Goal: Information Seeking & Learning: Learn about a topic

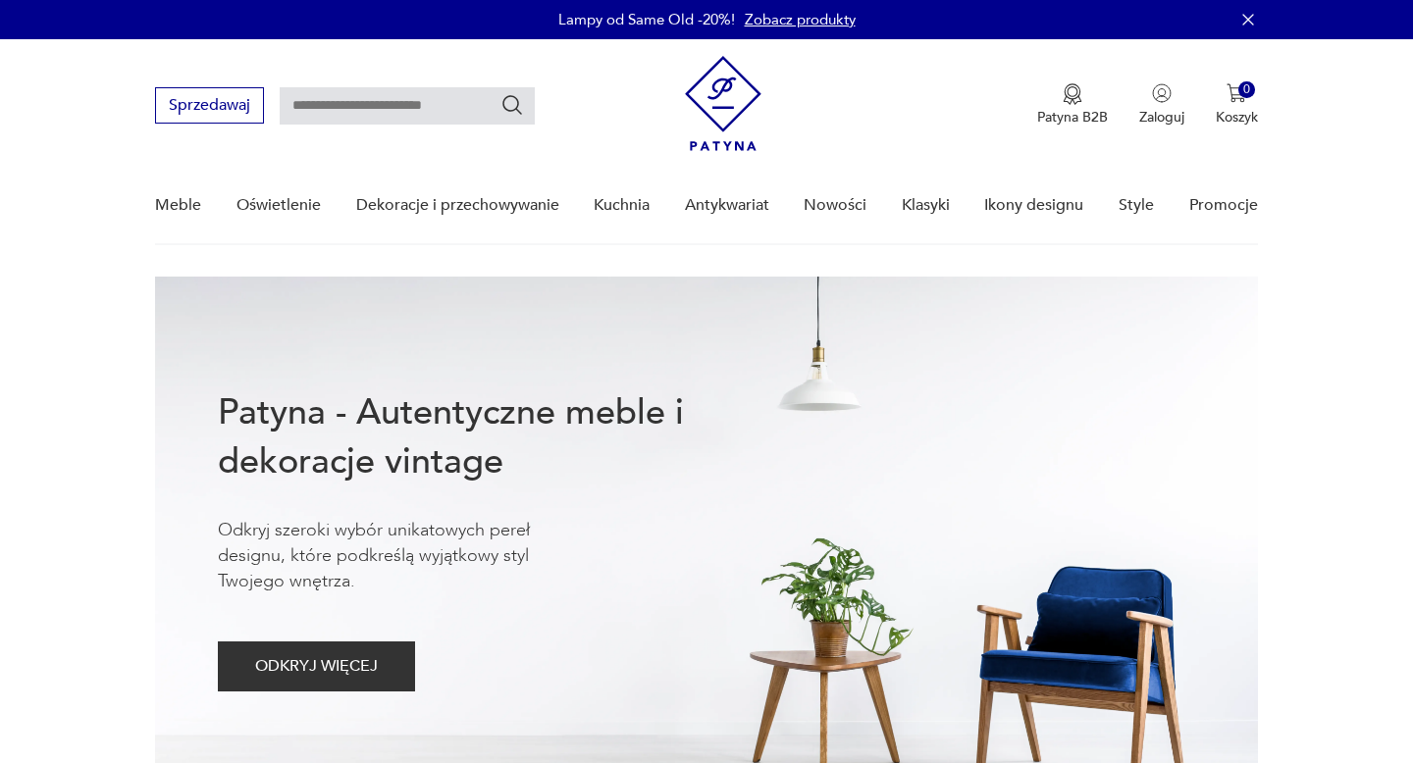
click at [821, 207] on link "Nowości" at bounding box center [835, 206] width 63 height 76
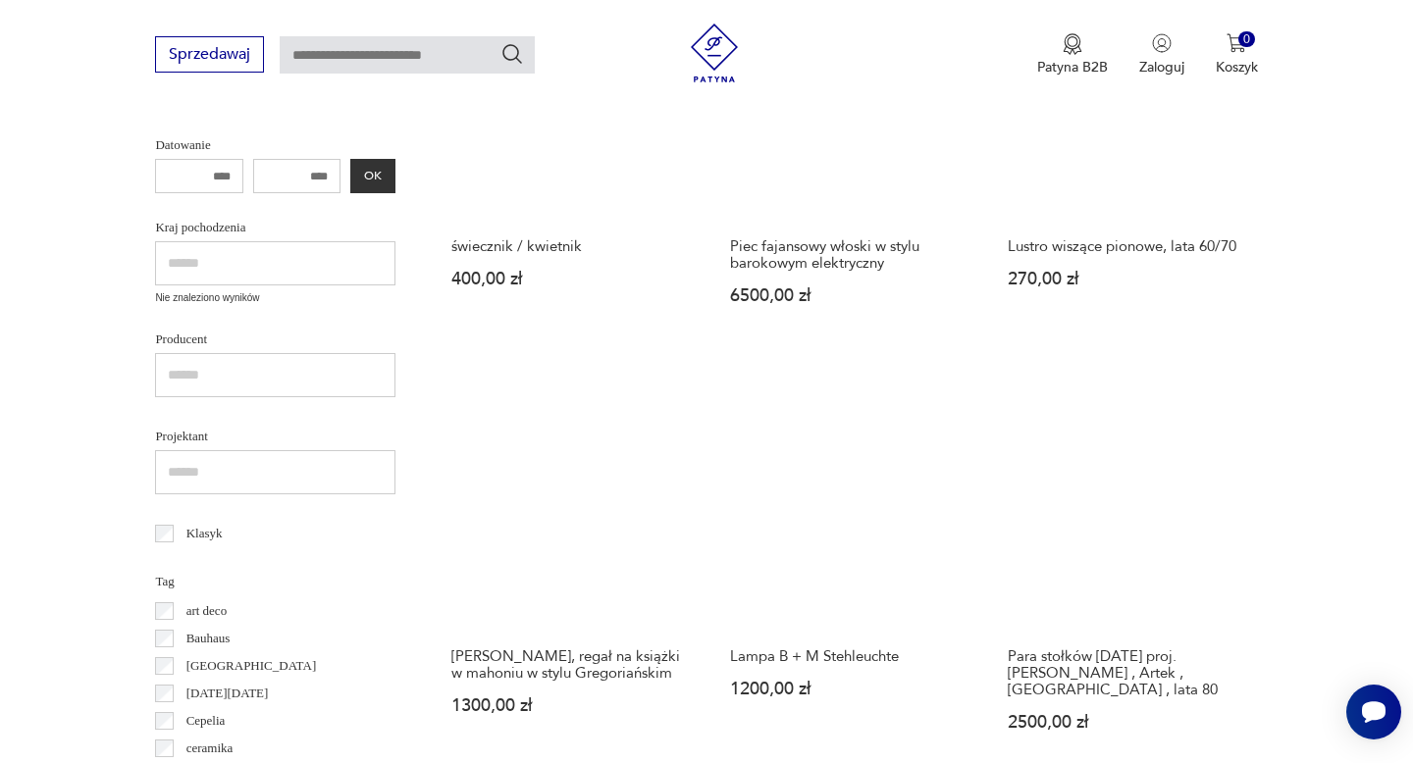
scroll to position [708, 0]
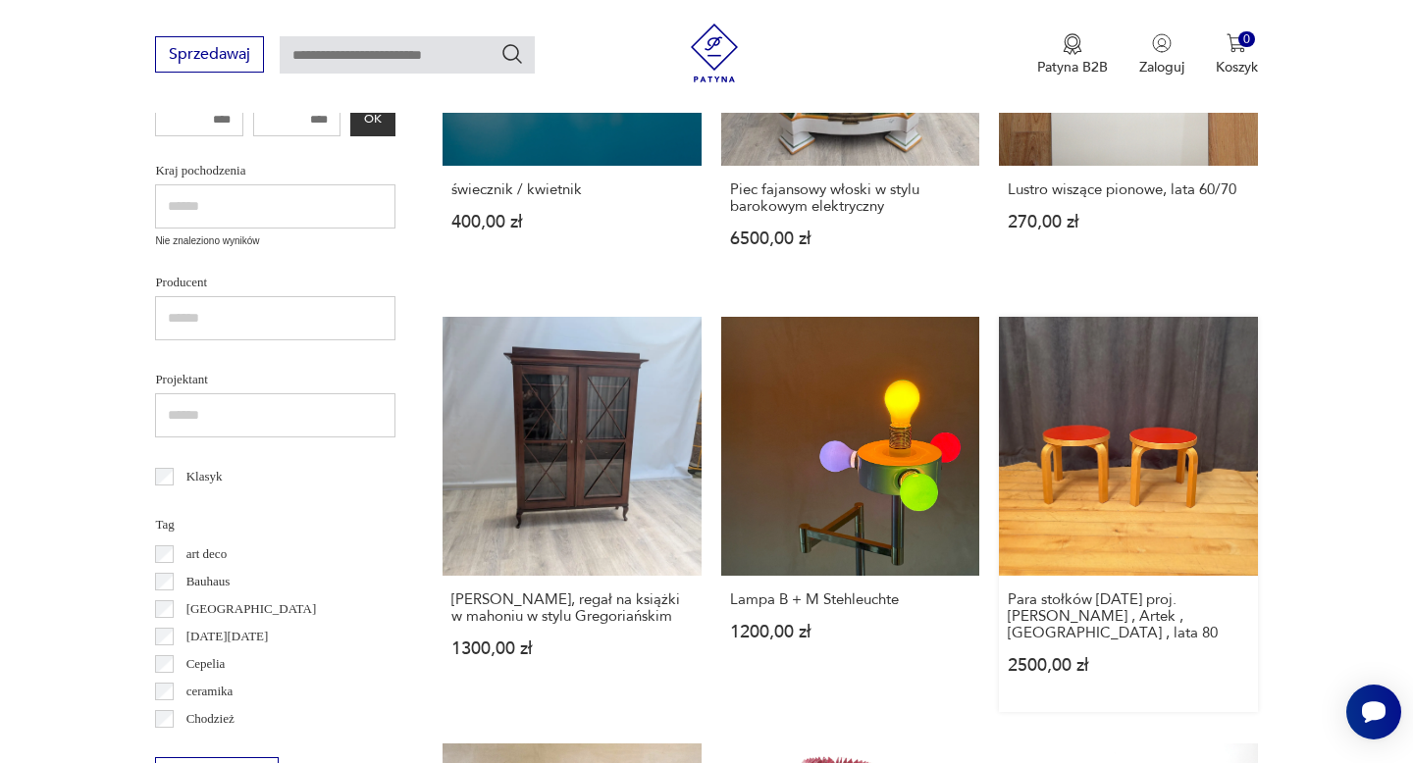
click at [1154, 462] on link "Para stołków [DATE] proj. [PERSON_NAME] , Artek , [GEOGRAPHIC_DATA] , lata 80 2…" at bounding box center [1128, 514] width 258 height 394
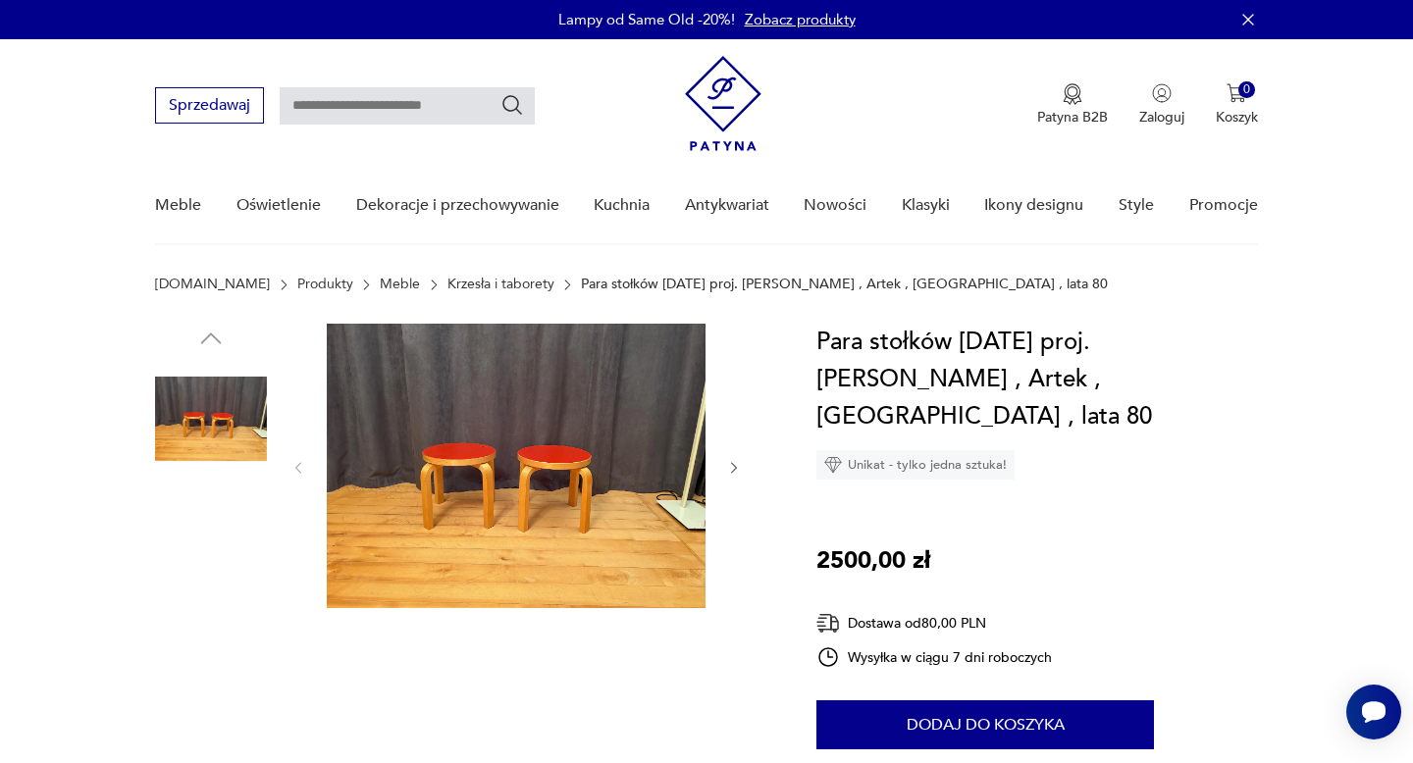
click at [533, 475] on img at bounding box center [516, 466] width 379 height 285
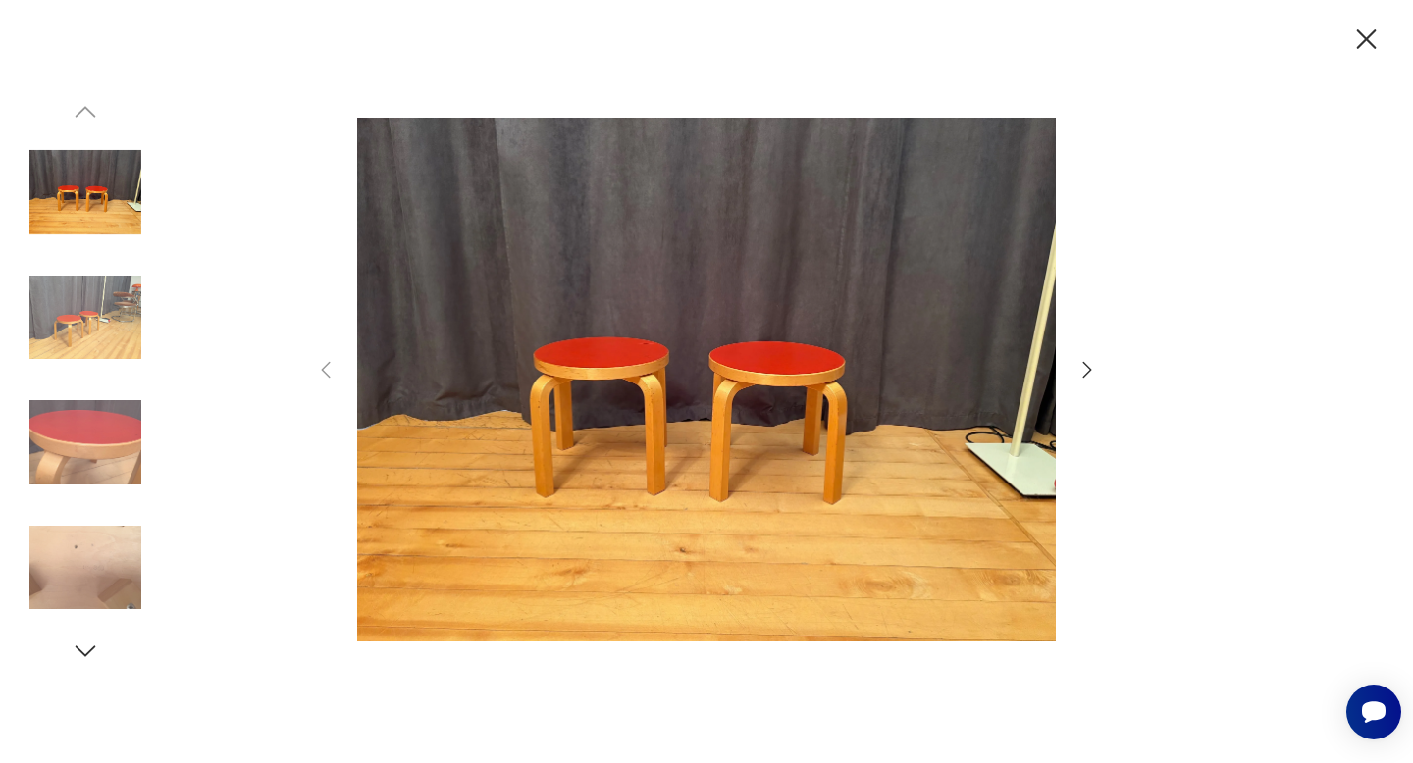
click at [1090, 371] on icon "button" at bounding box center [1087, 370] width 9 height 16
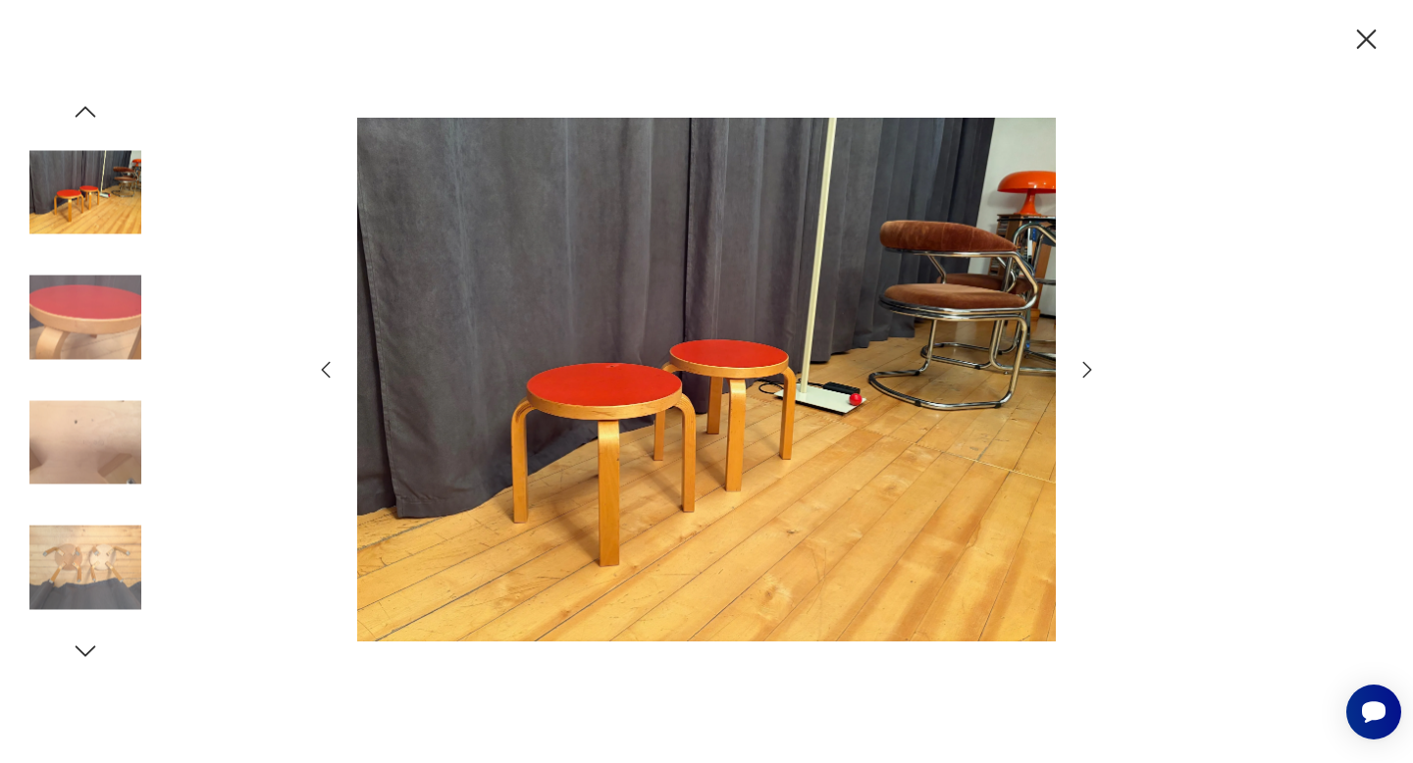
click at [1090, 371] on icon "button" at bounding box center [1087, 370] width 9 height 16
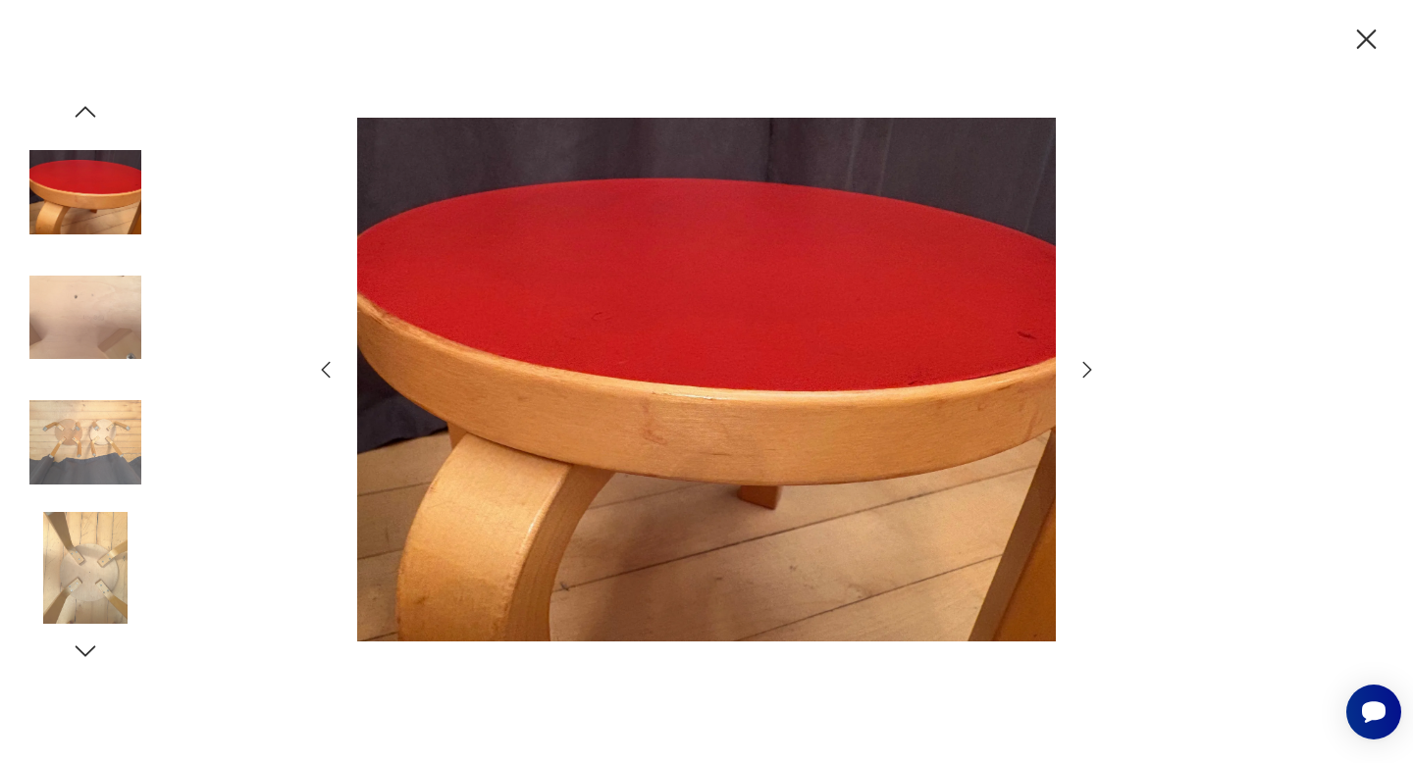
click at [1090, 371] on icon "button" at bounding box center [1087, 370] width 9 height 16
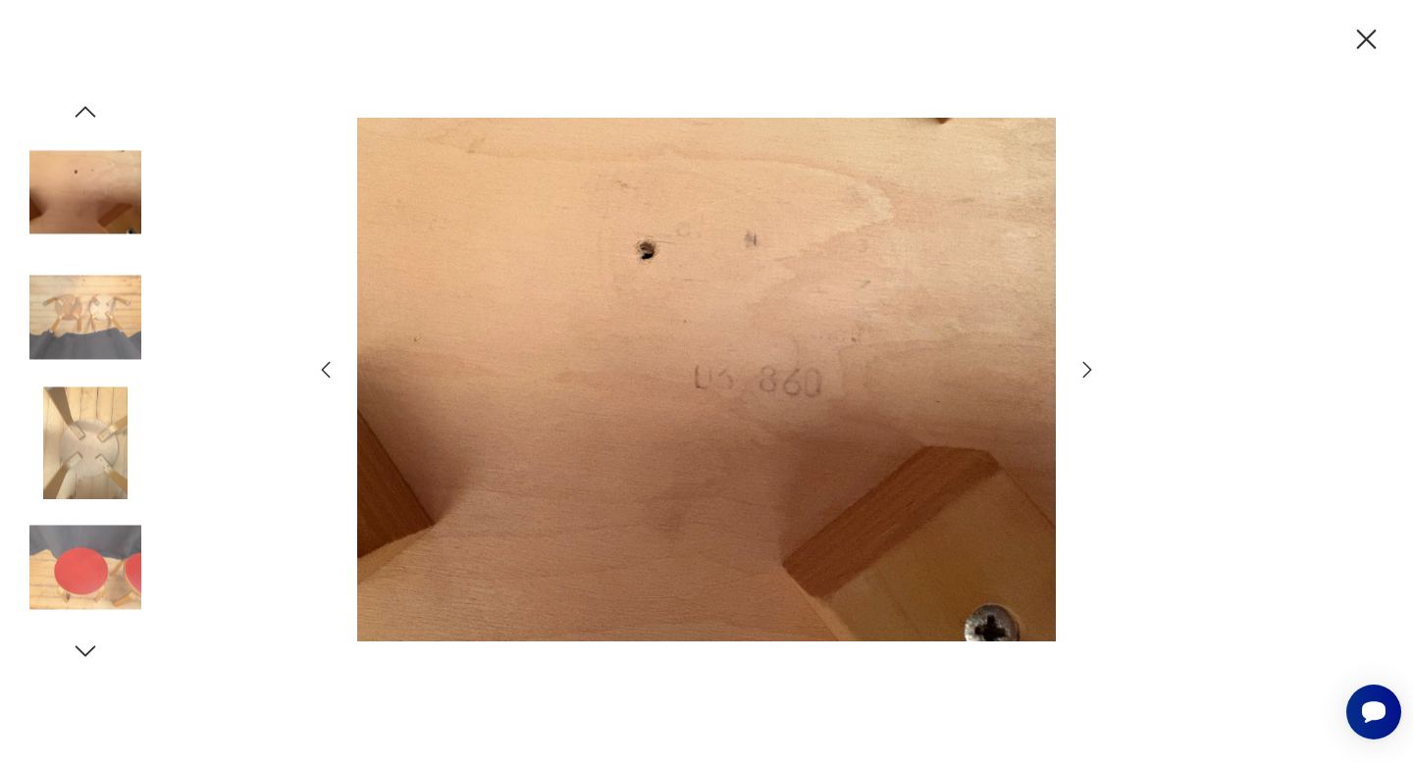
click at [1090, 371] on icon "button" at bounding box center [1087, 370] width 9 height 16
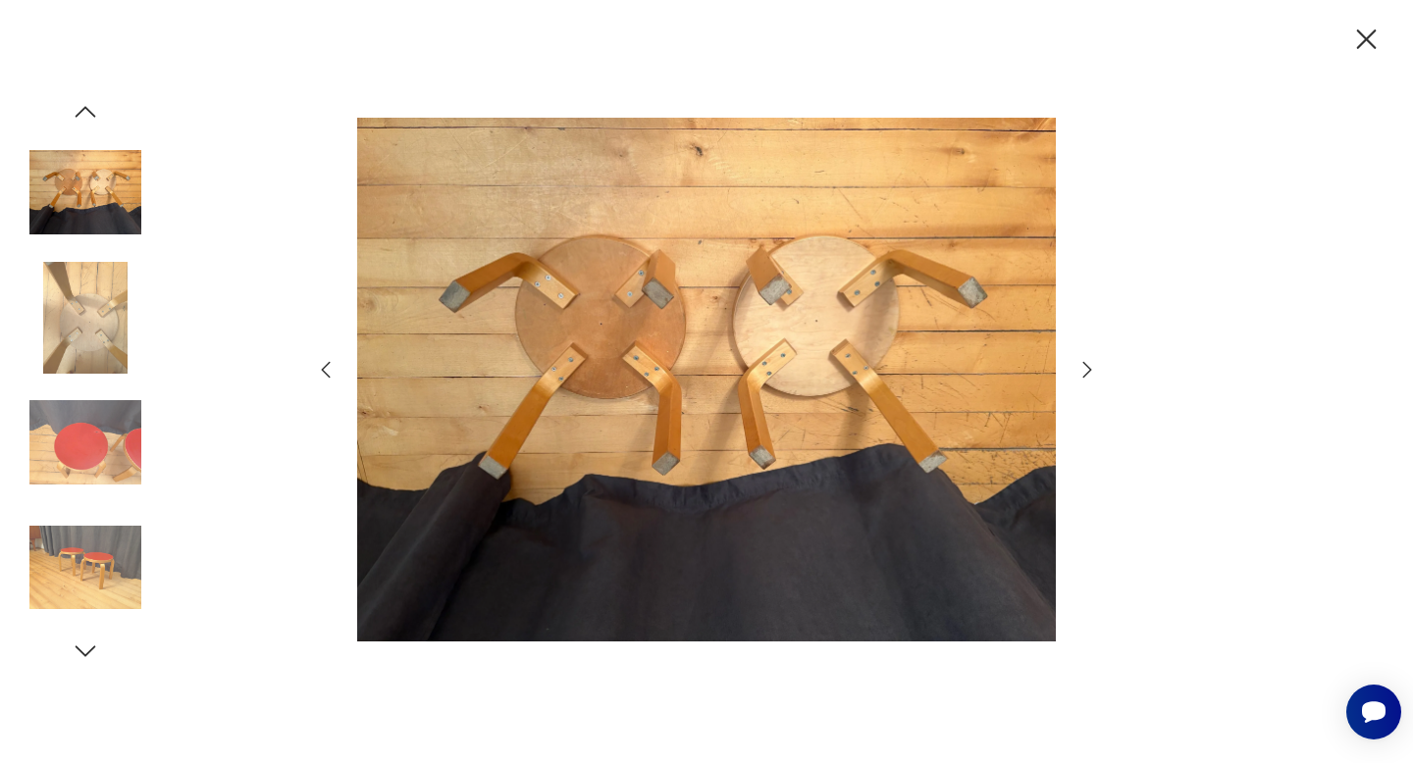
click at [1090, 371] on icon "button" at bounding box center [1087, 370] width 9 height 16
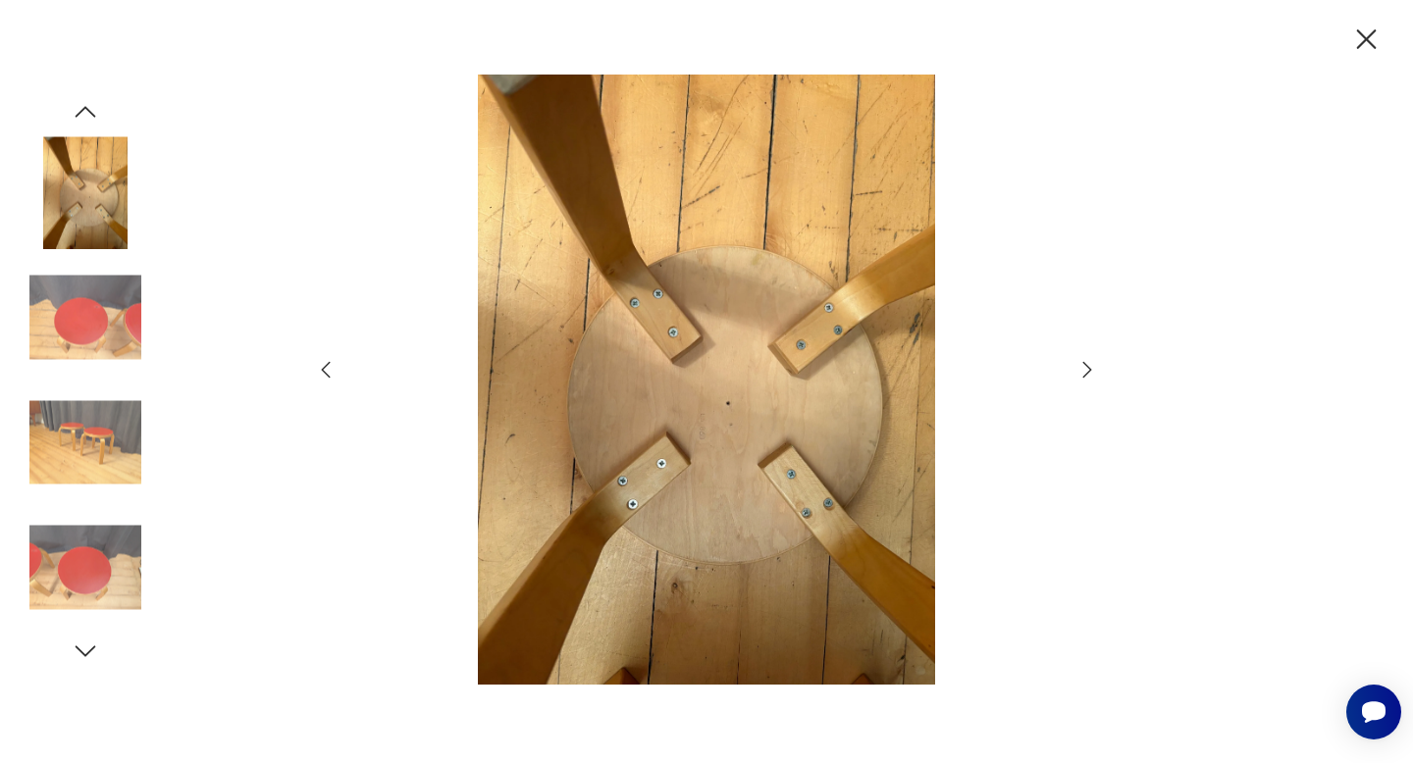
click at [1090, 371] on icon "button" at bounding box center [1087, 370] width 9 height 16
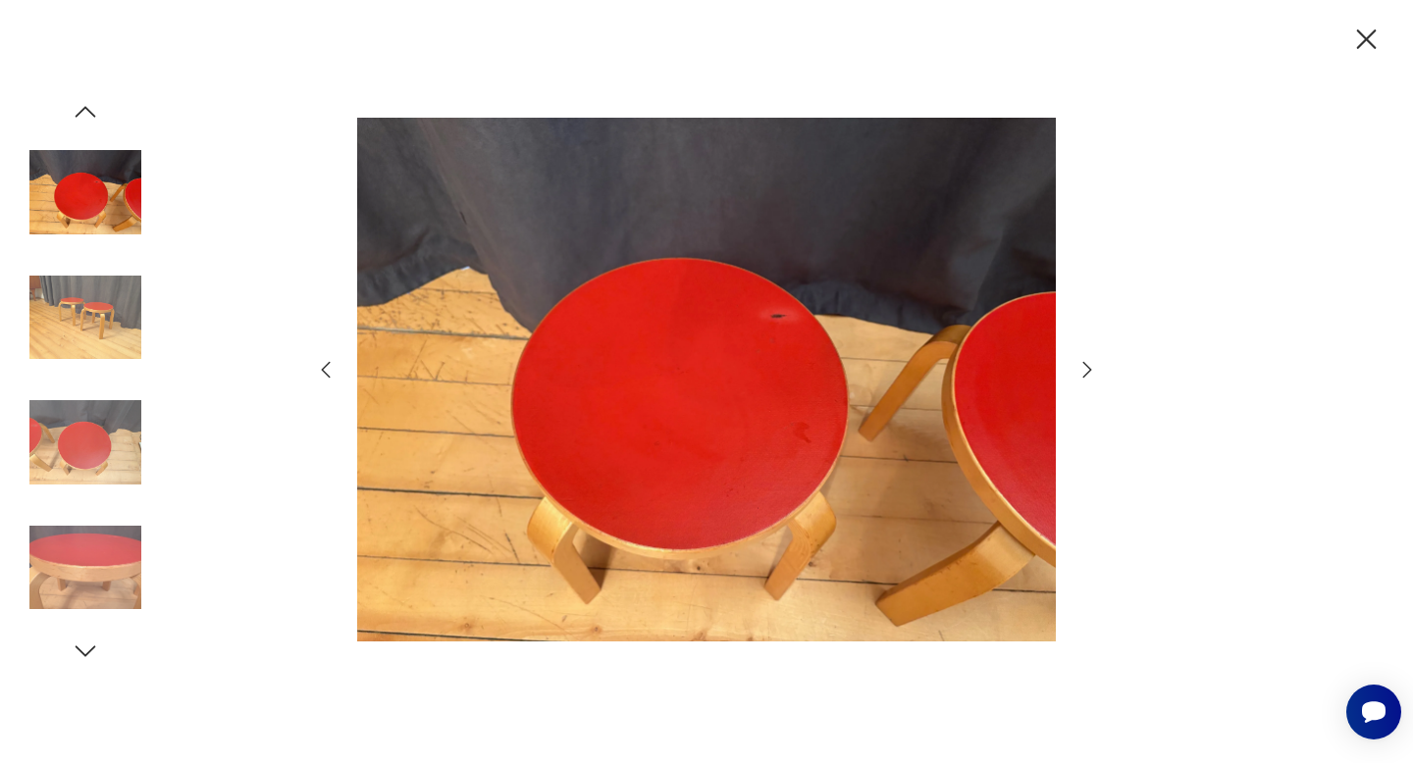
click at [1090, 371] on icon "button" at bounding box center [1087, 370] width 9 height 16
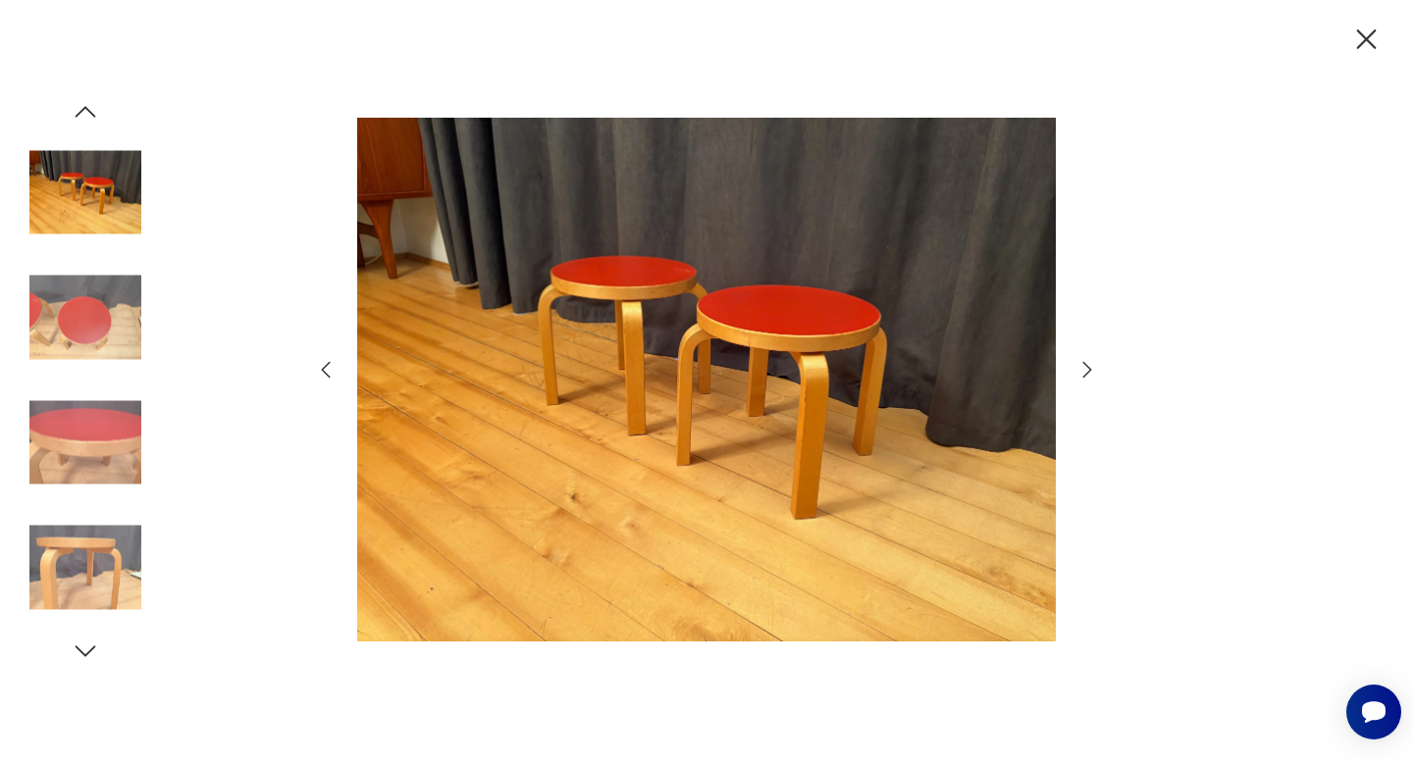
click at [1090, 371] on icon "button" at bounding box center [1087, 370] width 9 height 16
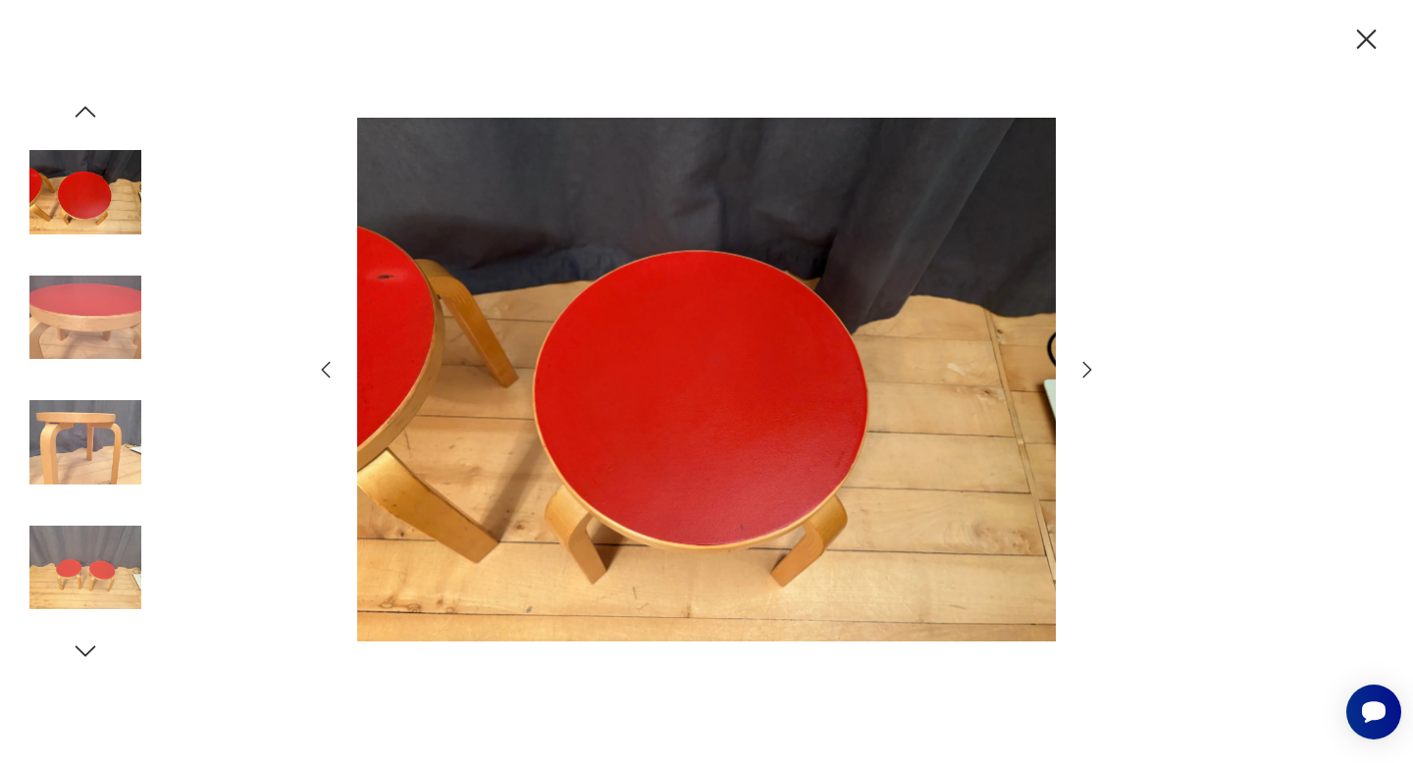
click at [1090, 371] on icon "button" at bounding box center [1087, 370] width 9 height 16
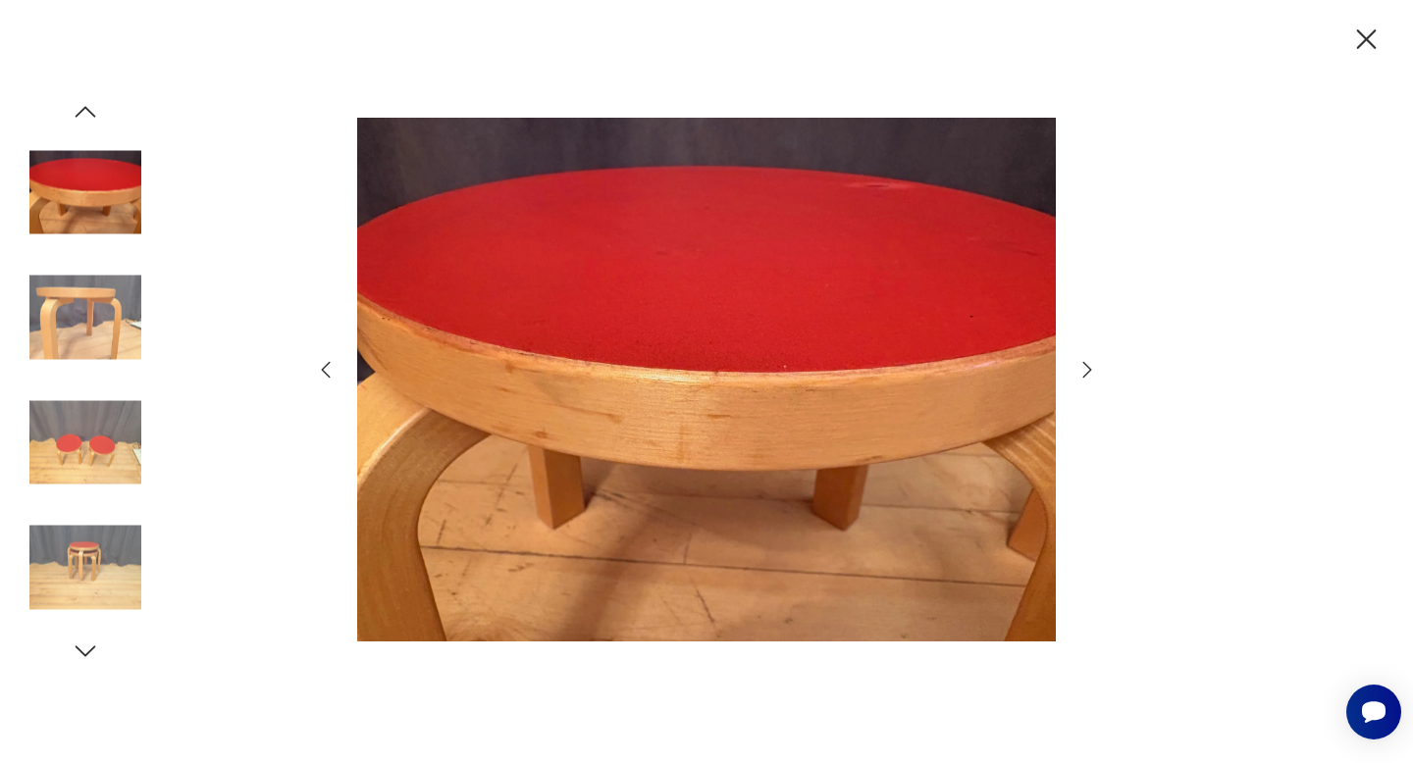
click at [1090, 371] on icon "button" at bounding box center [1087, 370] width 9 height 16
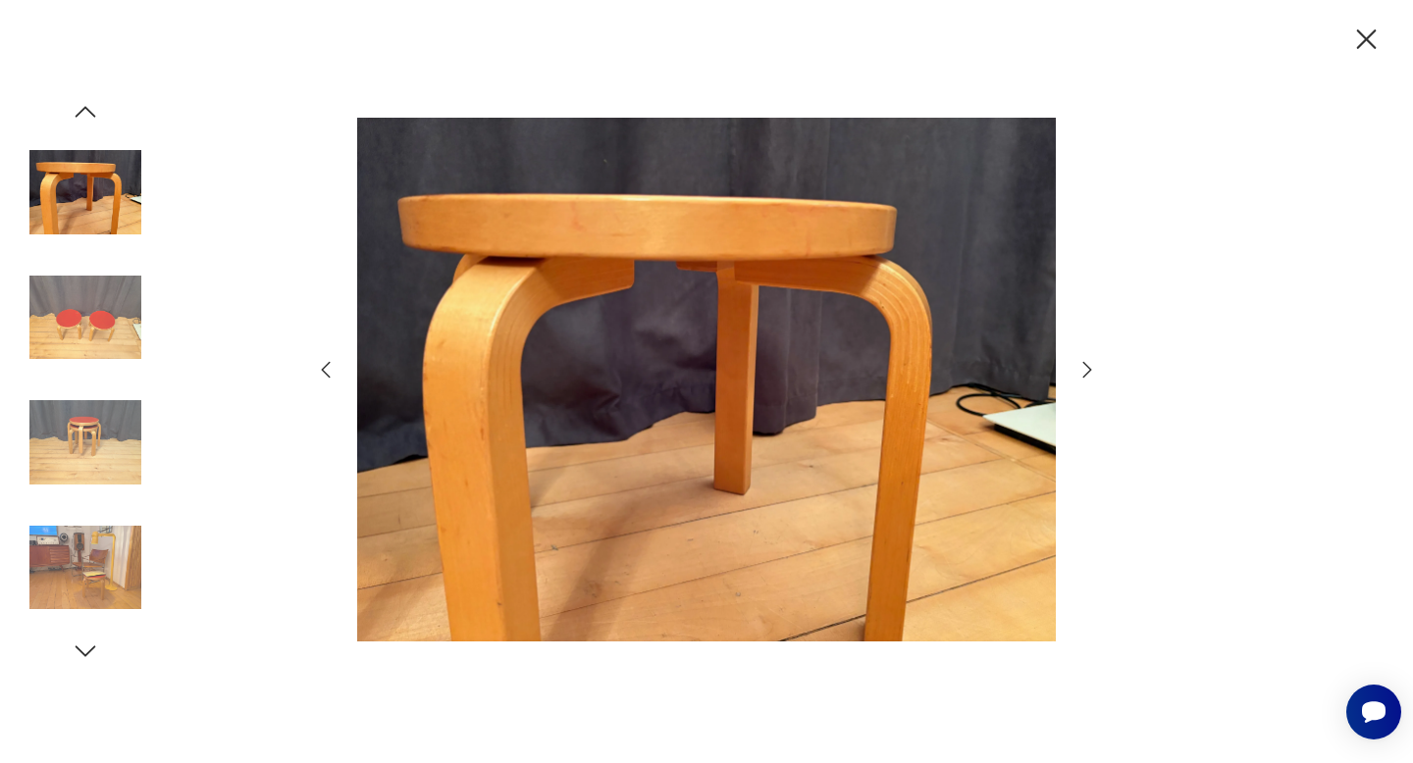
click at [1090, 371] on icon "button" at bounding box center [1087, 370] width 9 height 16
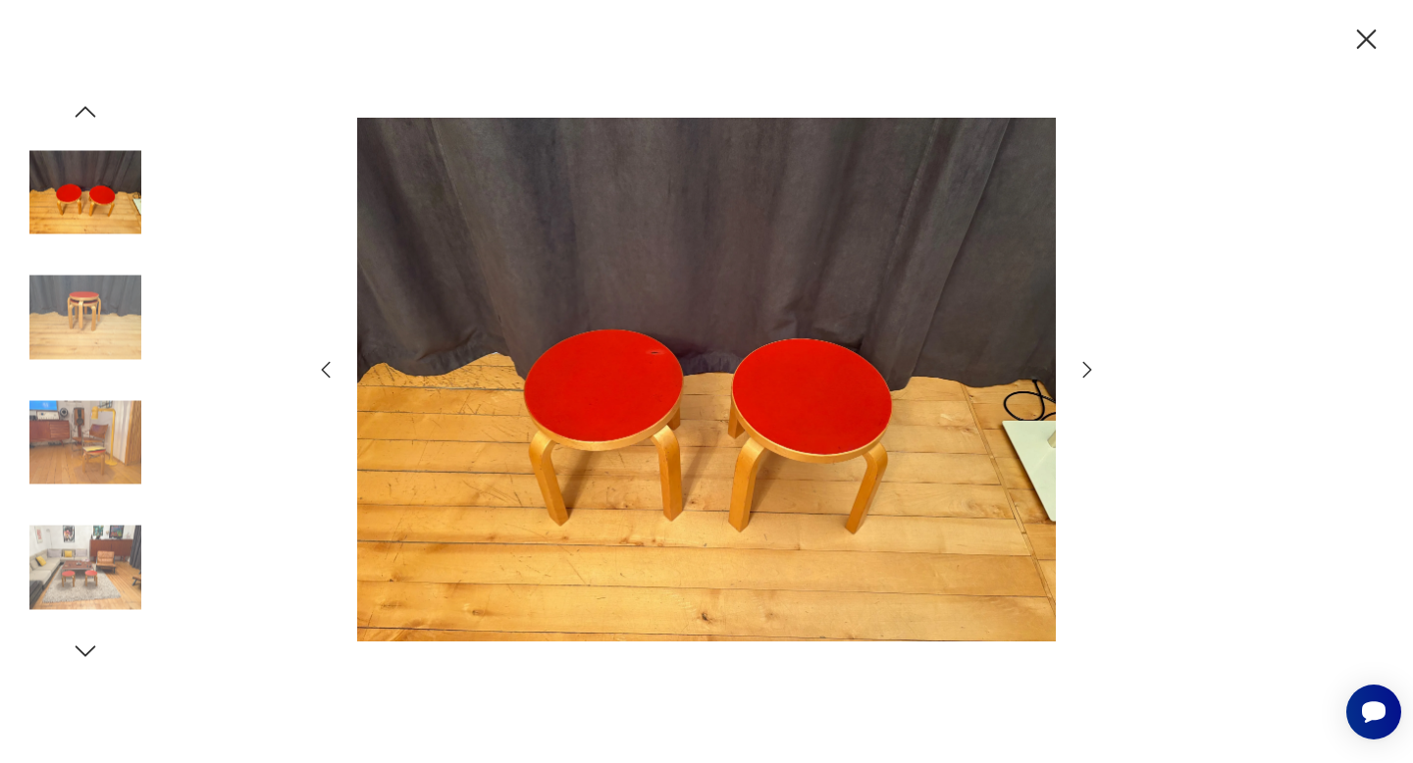
click at [1090, 371] on icon "button" at bounding box center [1087, 370] width 9 height 16
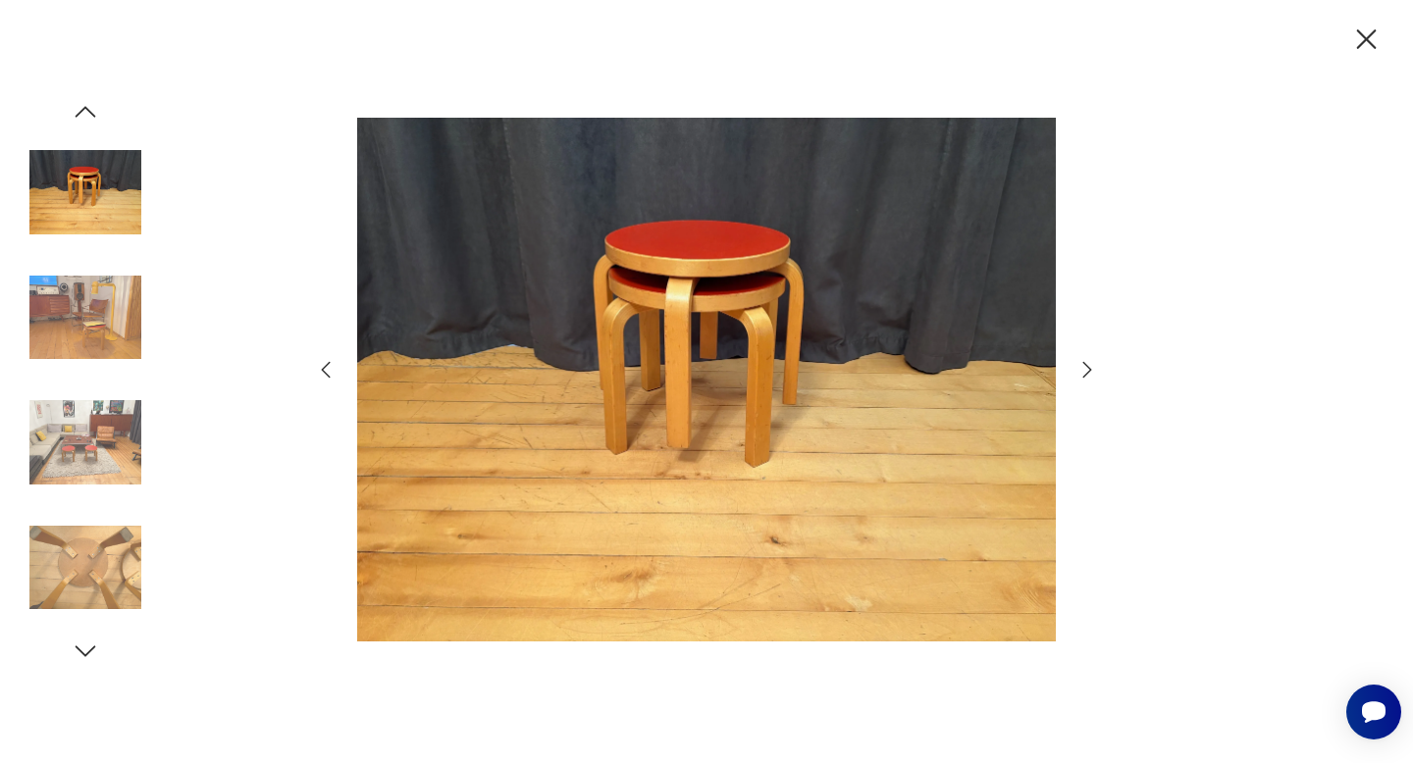
click at [1090, 371] on icon "button" at bounding box center [1087, 370] width 9 height 16
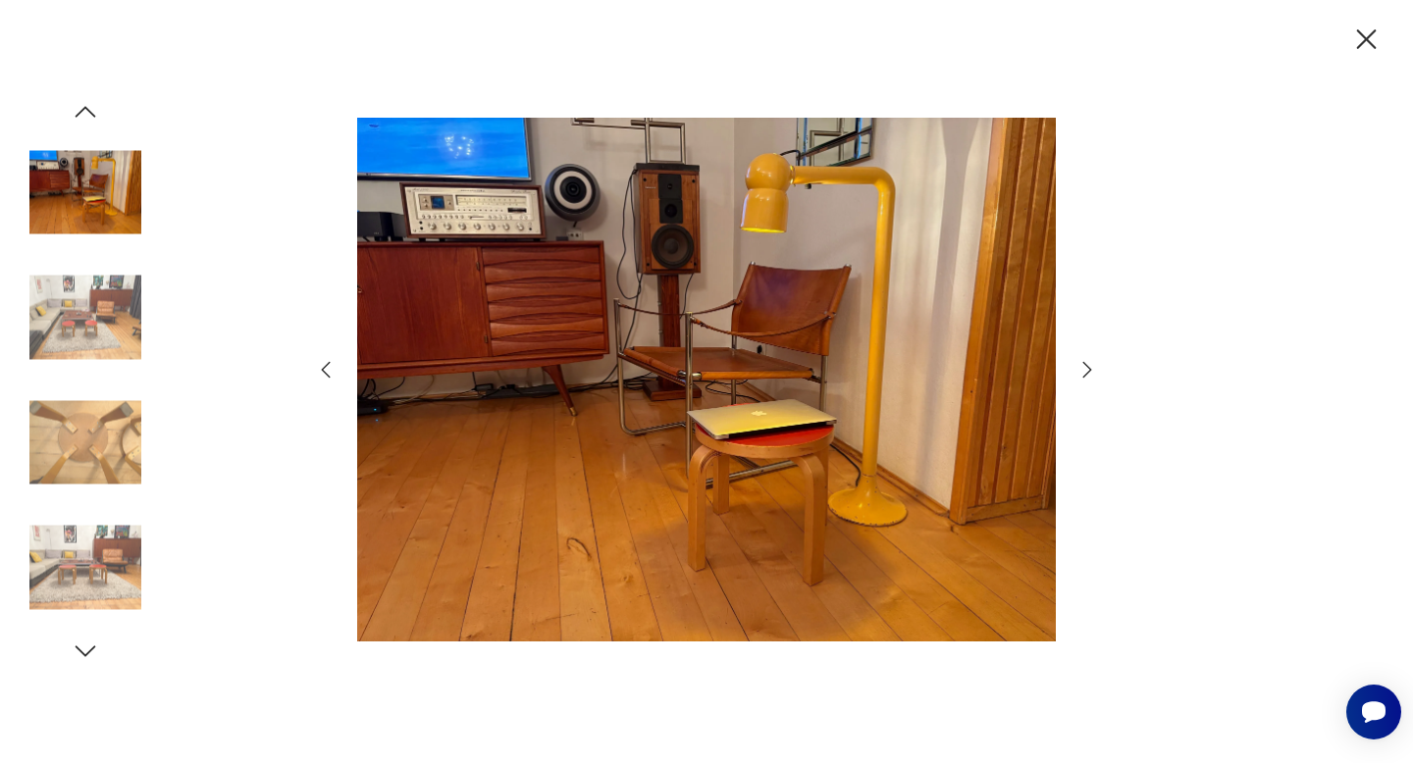
click at [1090, 371] on icon "button" at bounding box center [1087, 370] width 9 height 16
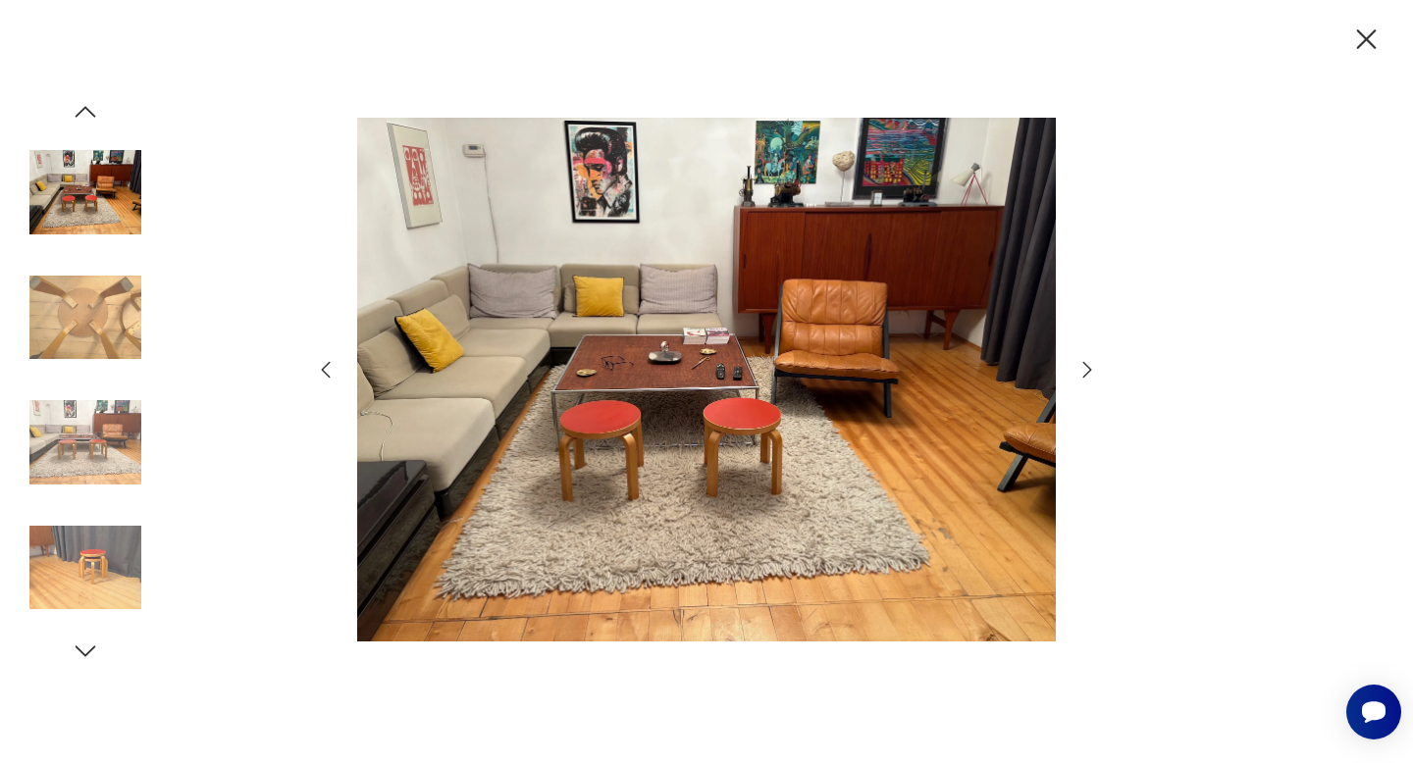
click at [1090, 371] on icon "button" at bounding box center [1087, 370] width 9 height 16
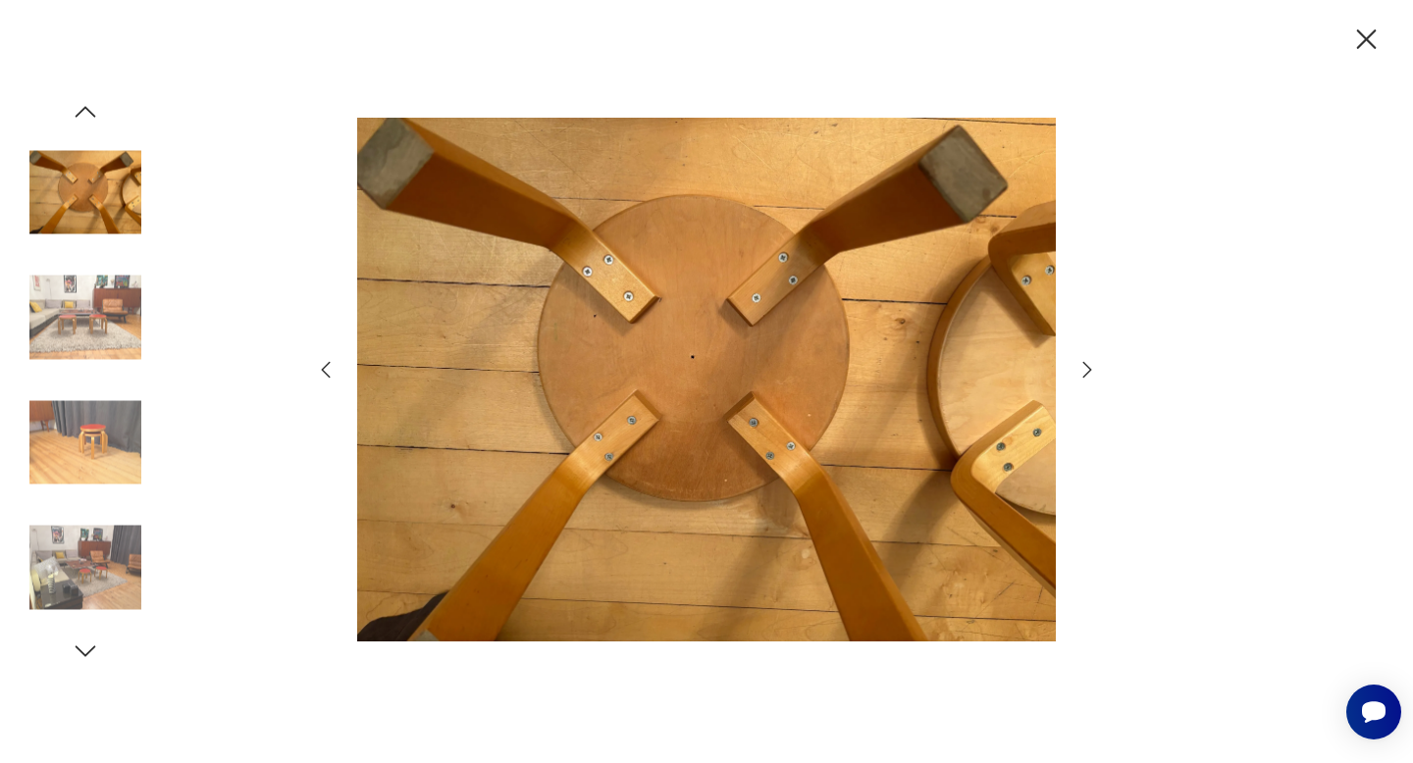
click at [1090, 371] on icon "button" at bounding box center [1087, 370] width 9 height 16
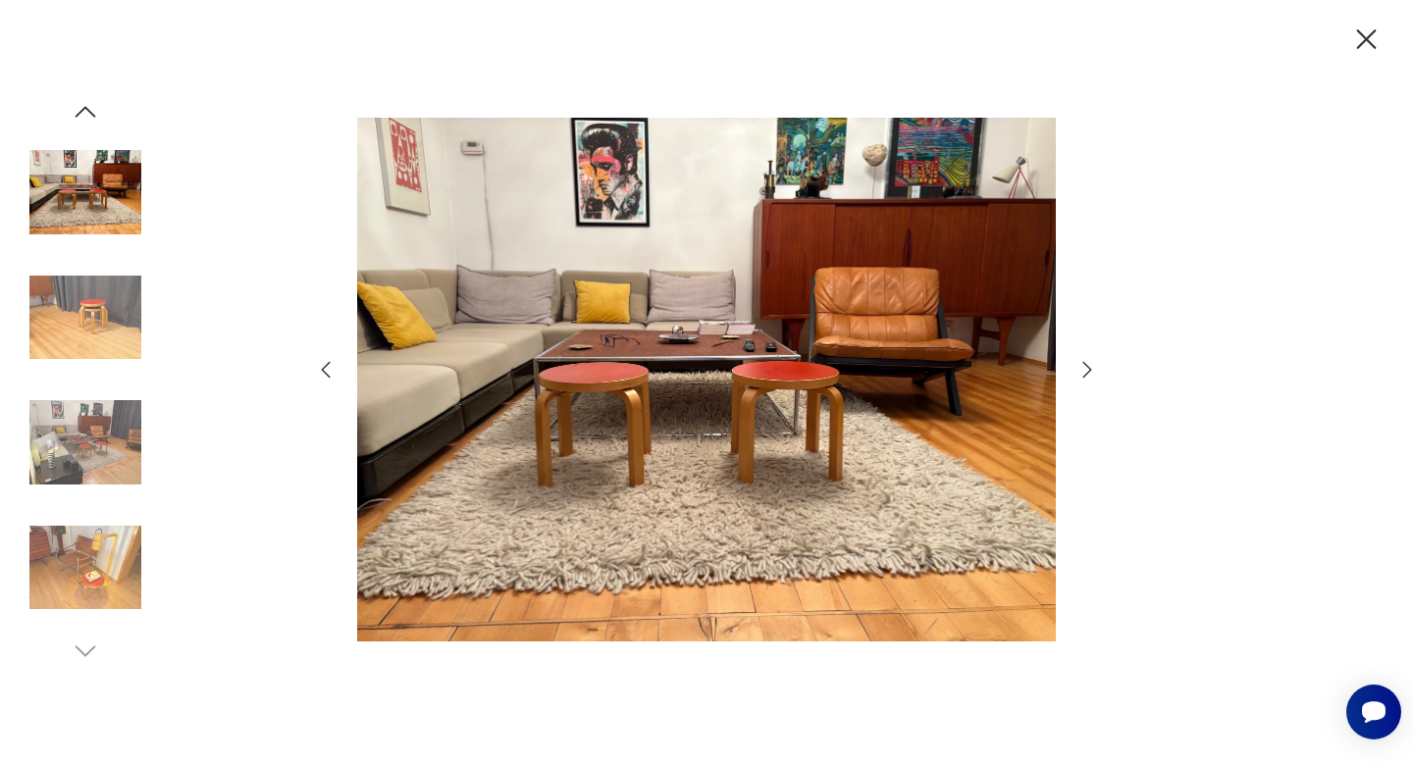
click at [1090, 371] on icon "button" at bounding box center [1087, 370] width 9 height 16
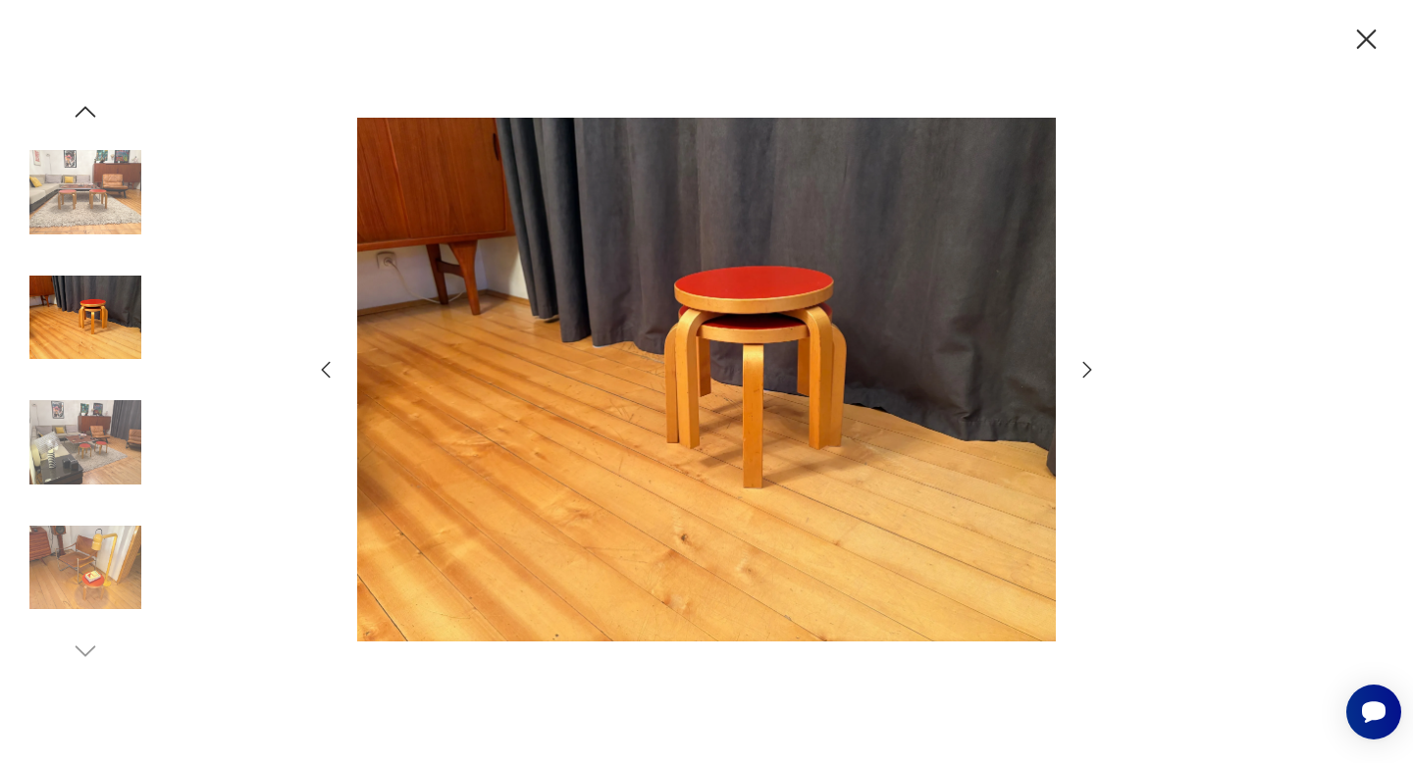
click at [1090, 371] on icon "button" at bounding box center [1087, 370] width 9 height 16
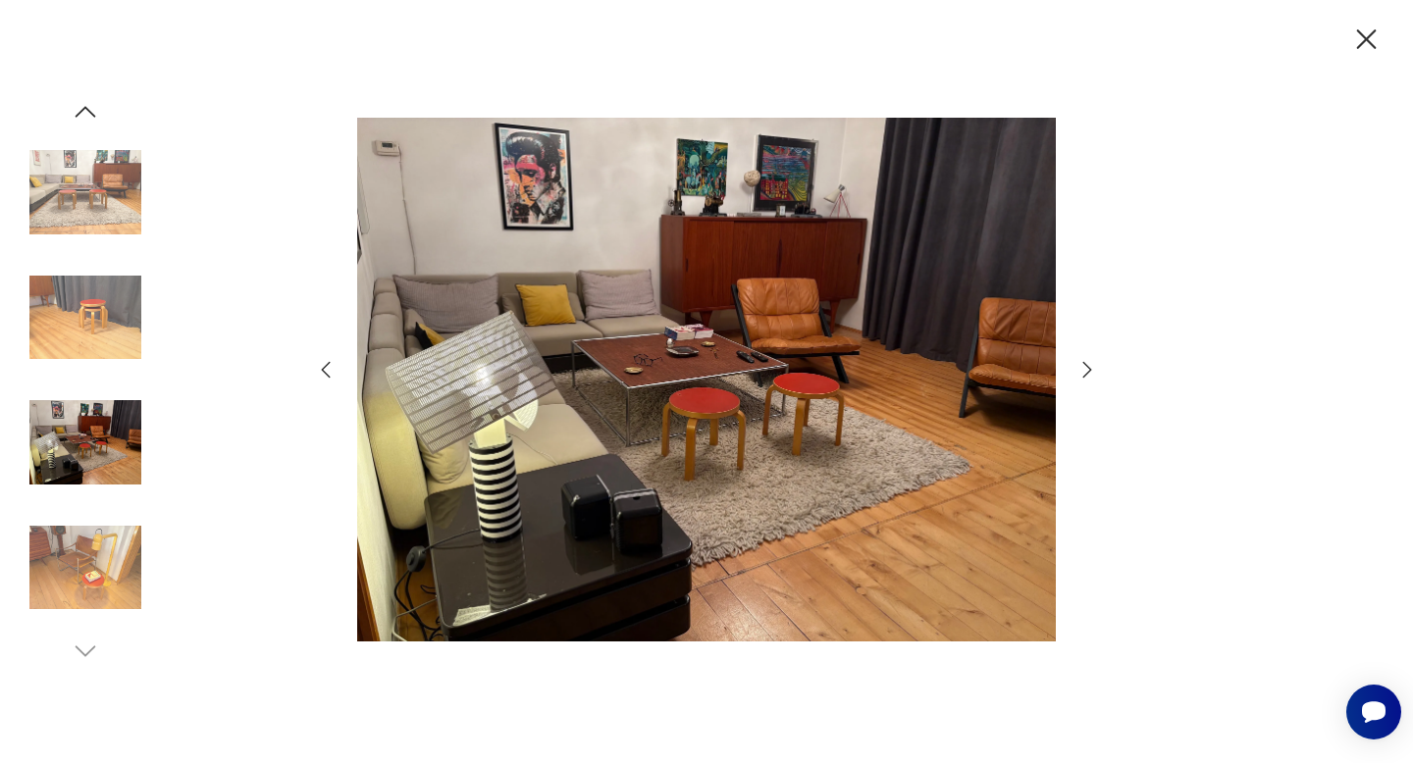
click at [1090, 371] on icon "button" at bounding box center [1087, 370] width 9 height 16
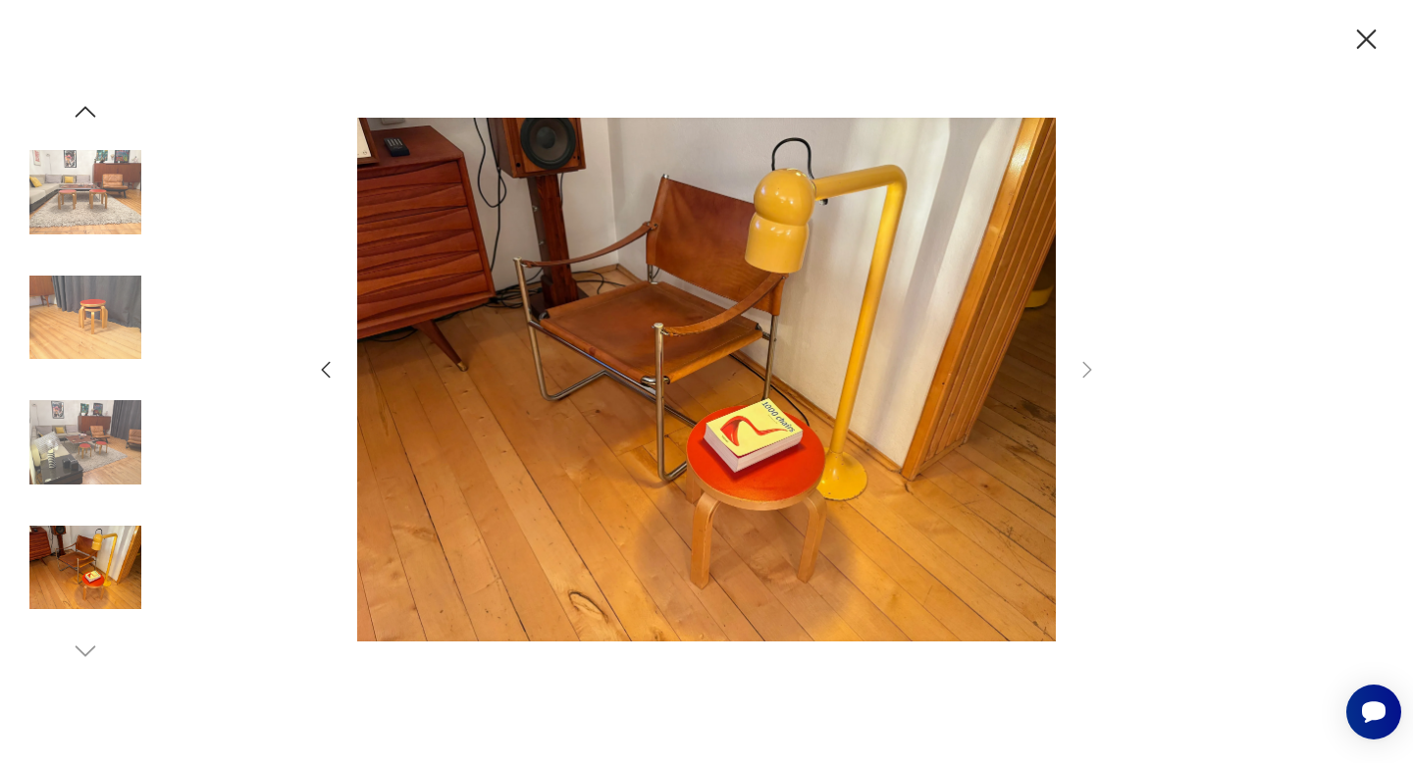
click at [1365, 41] on icon "button" at bounding box center [1367, 39] width 20 height 20
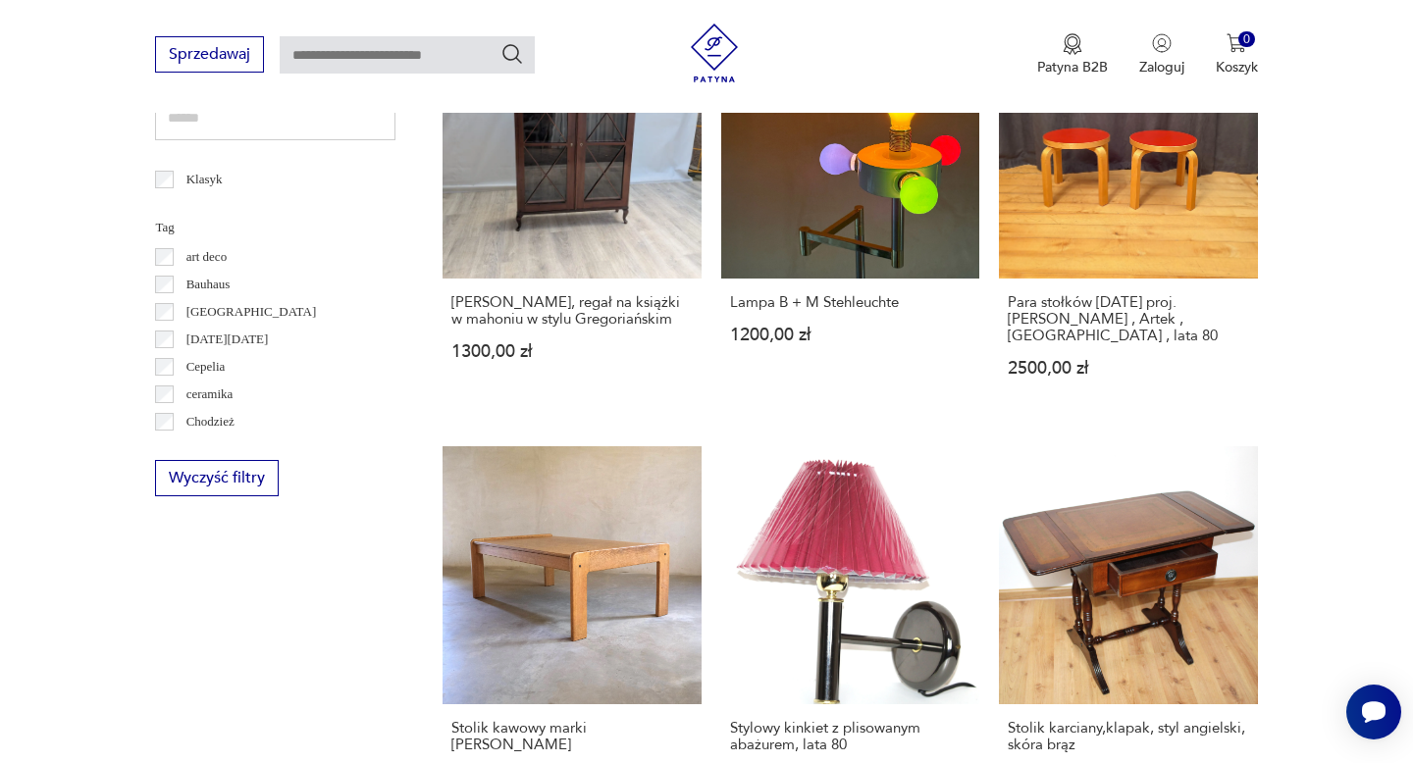
scroll to position [1011, 0]
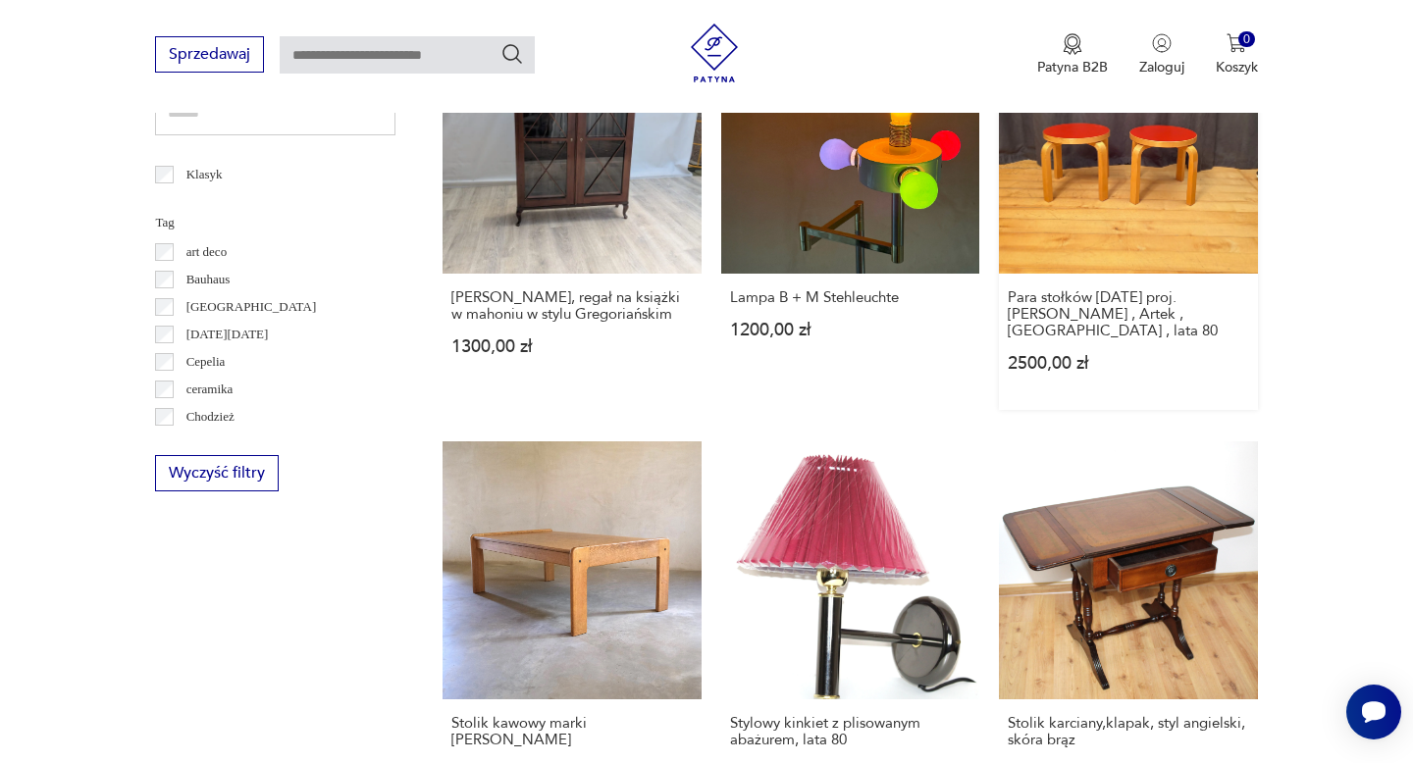
click at [1181, 222] on link "Para stołków [DATE] proj. [PERSON_NAME] , Artek , [GEOGRAPHIC_DATA] , lata 80 2…" at bounding box center [1128, 212] width 258 height 394
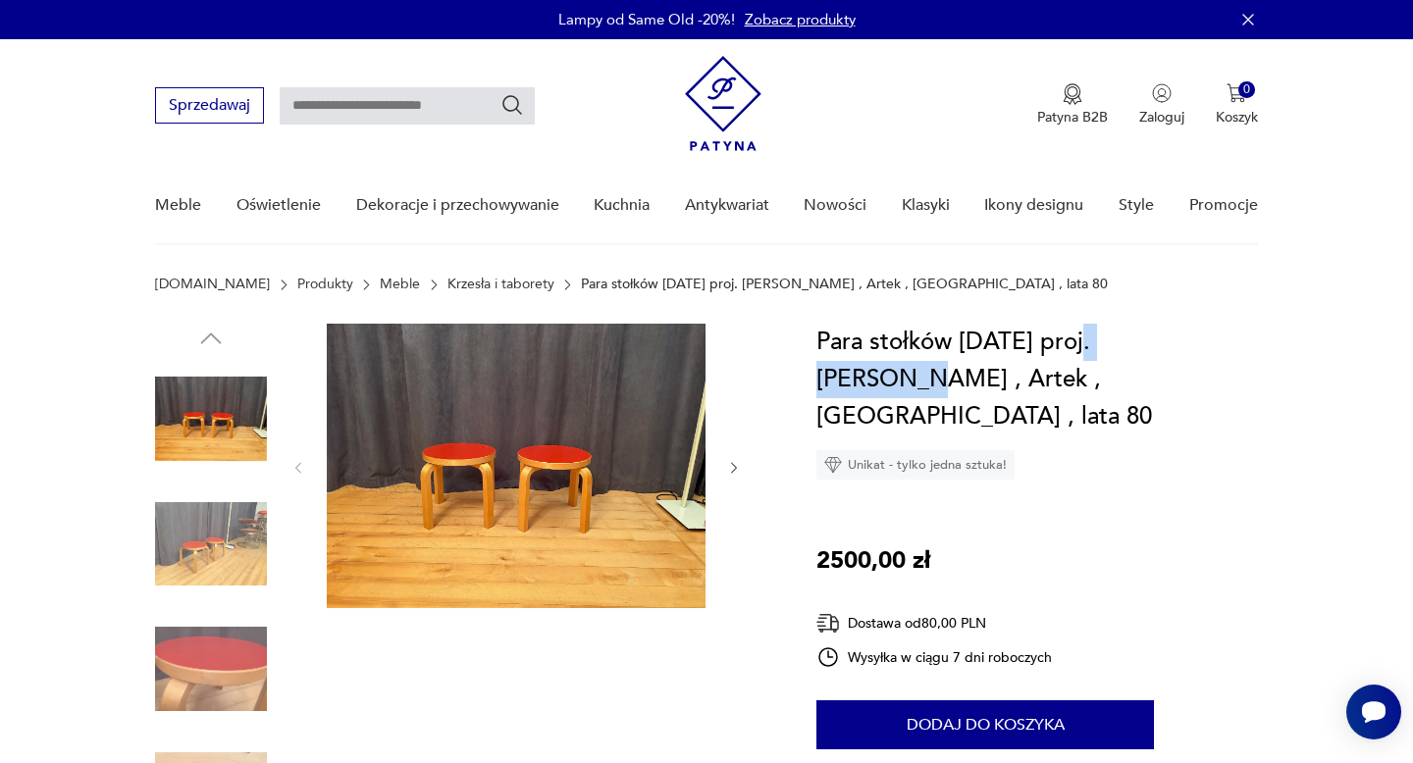
drag, startPoint x: 1200, startPoint y: 342, endPoint x: 1082, endPoint y: 343, distance: 117.7
click at [1082, 343] on h1 "Para stołków [DATE] proj. [PERSON_NAME] , Artek , [GEOGRAPHIC_DATA] , lata 80" at bounding box center [1036, 380] width 441 height 112
copy h1 "[PERSON_NAME]"
click at [450, 111] on input "text" at bounding box center [407, 105] width 255 height 37
paste input "**********"
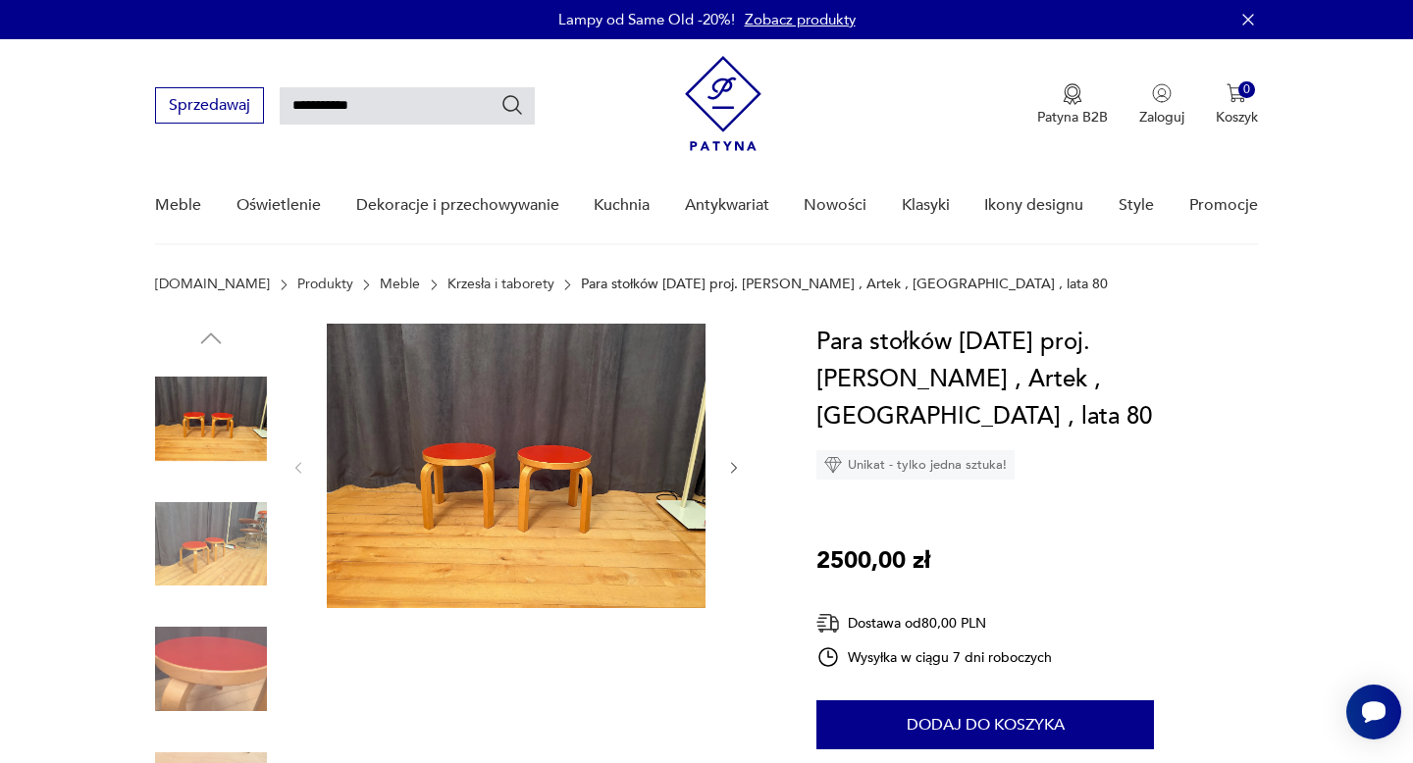
type input "**********"
click at [515, 111] on icon "Szukaj" at bounding box center [512, 105] width 24 height 24
type input "**********"
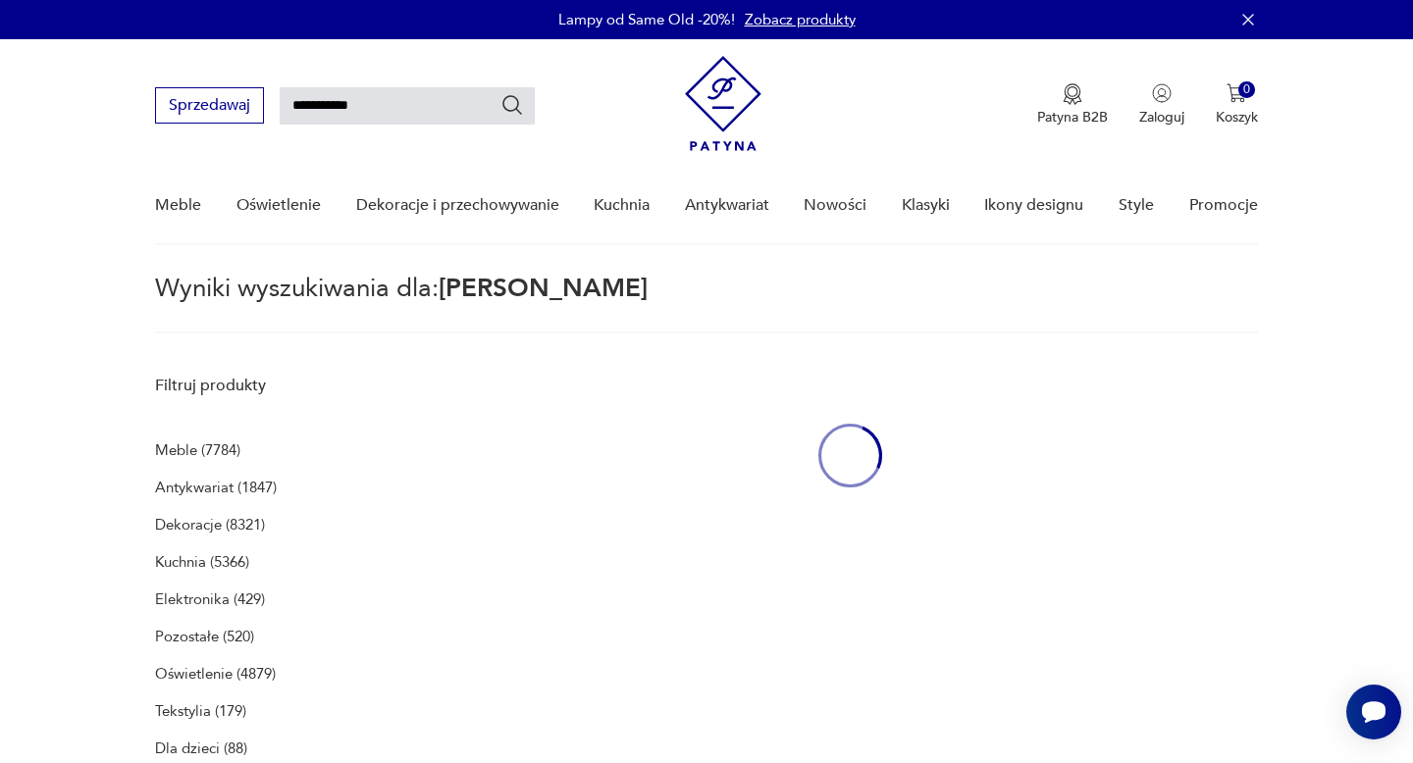
scroll to position [71, 0]
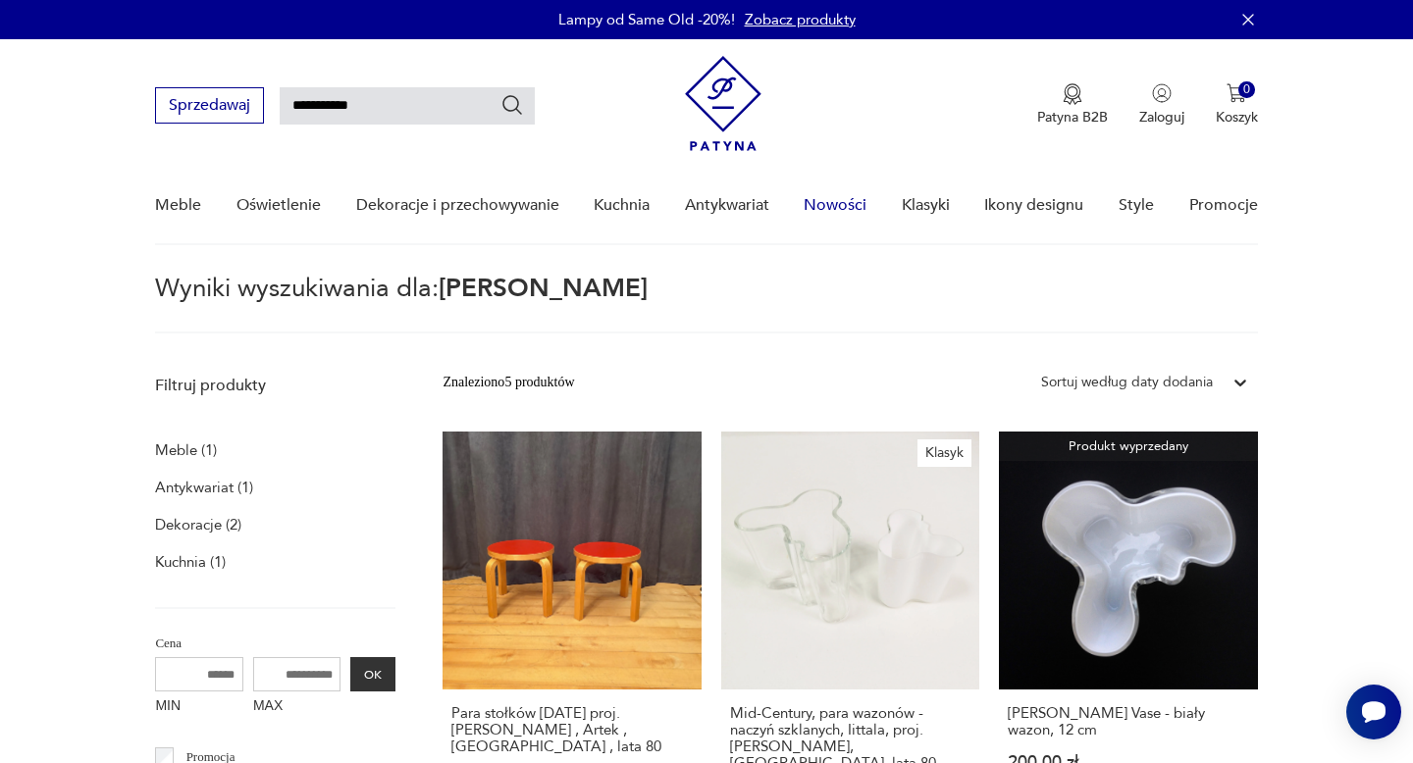
click at [838, 203] on link "Nowości" at bounding box center [835, 206] width 63 height 76
